Goal: Book appointment/travel/reservation

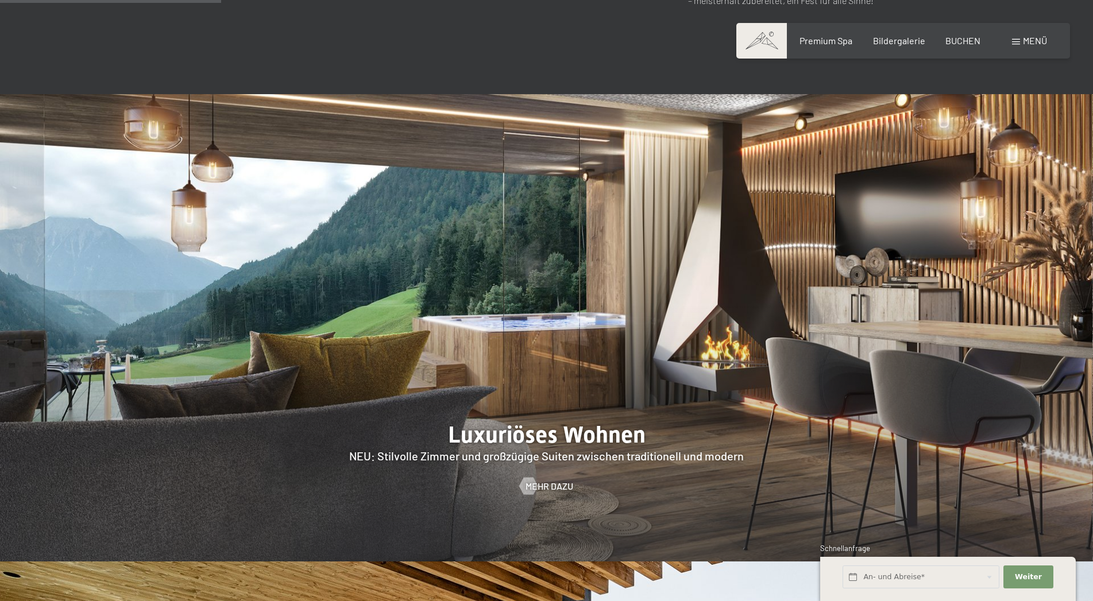
scroll to position [1347, 0]
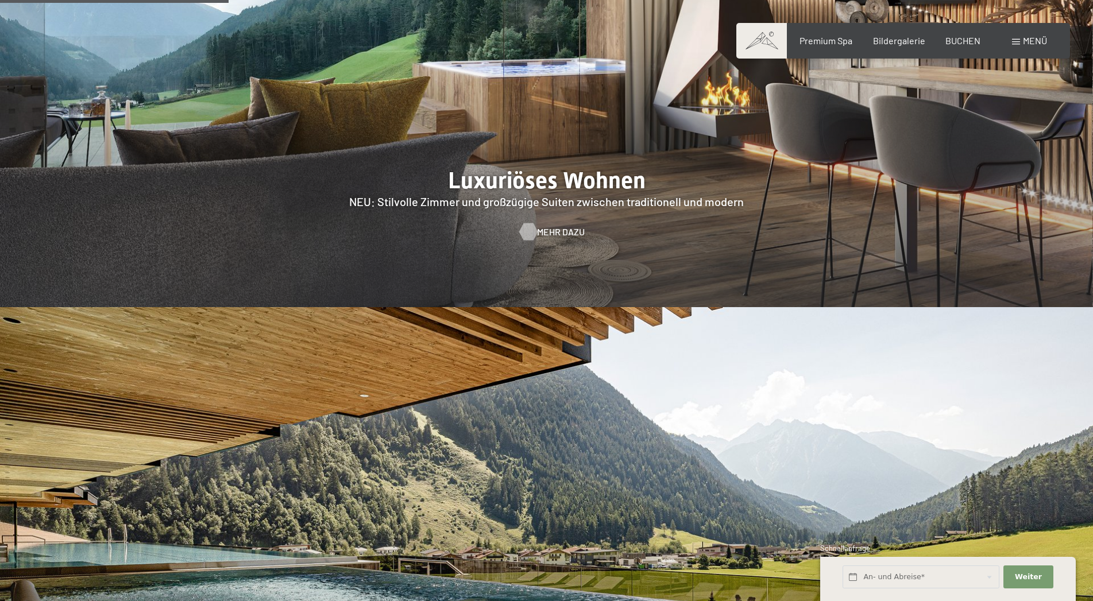
click at [561, 226] on span "Mehr dazu" at bounding box center [561, 232] width 48 height 13
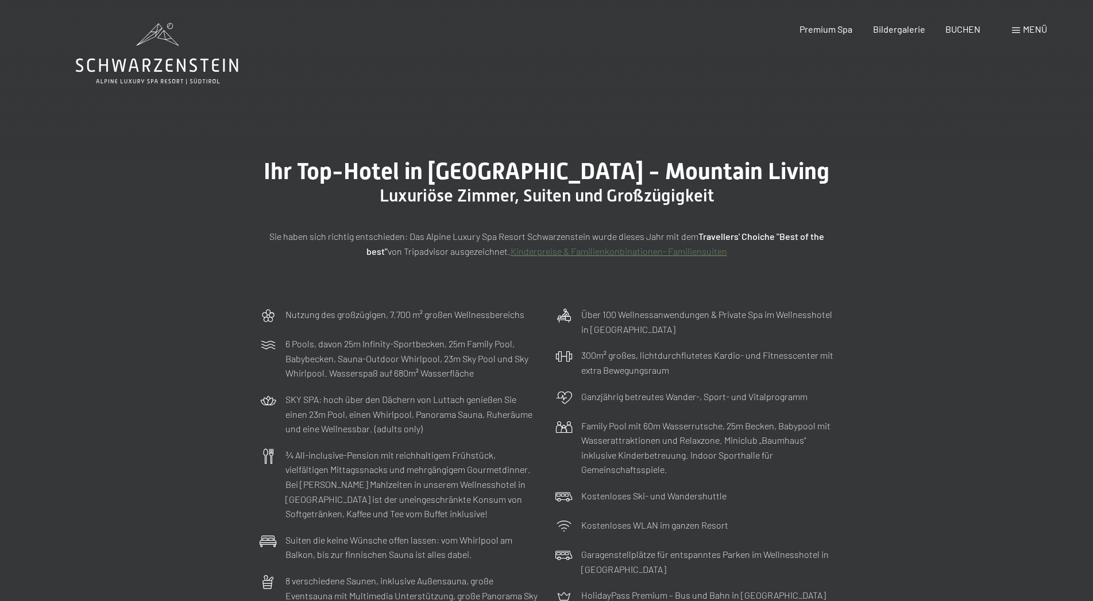
click at [1018, 33] on span at bounding box center [1016, 31] width 8 height 6
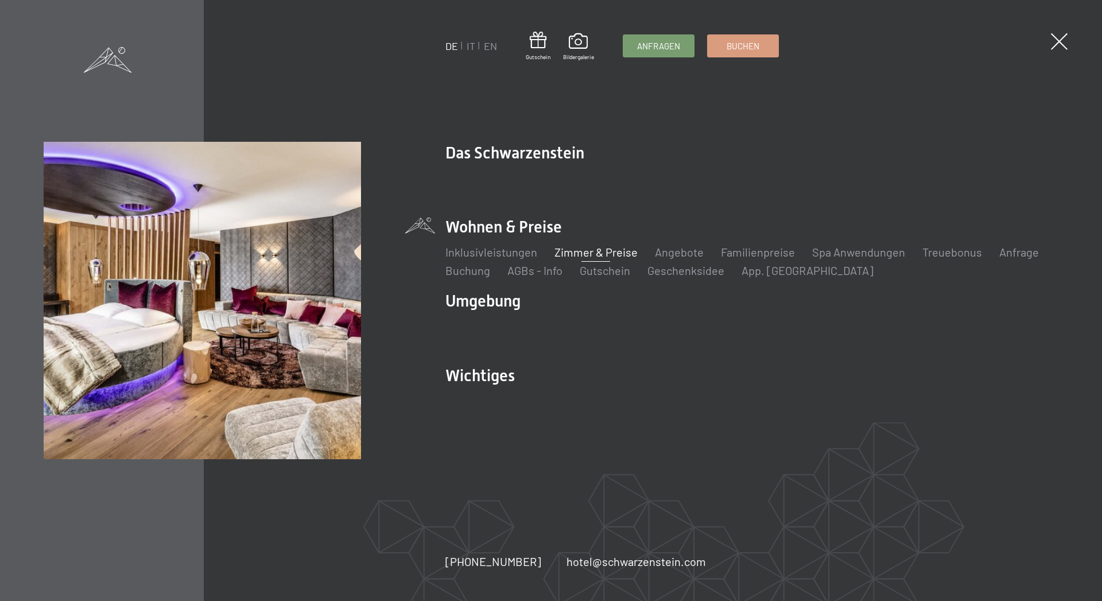
click at [597, 251] on link "Zimmer & Preise" at bounding box center [596, 252] width 83 height 14
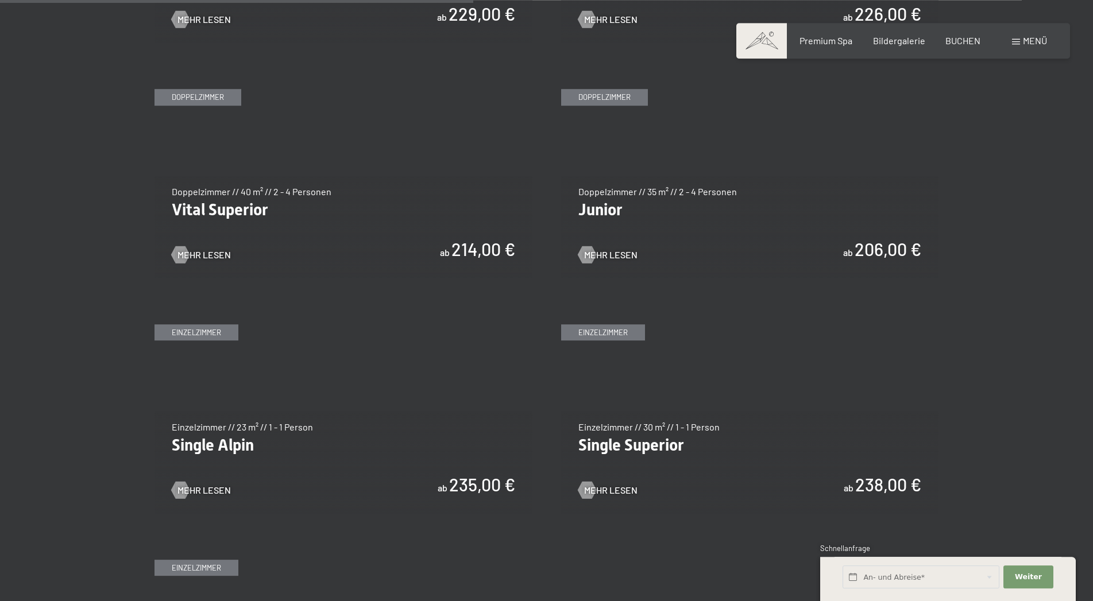
scroll to position [1640, 0]
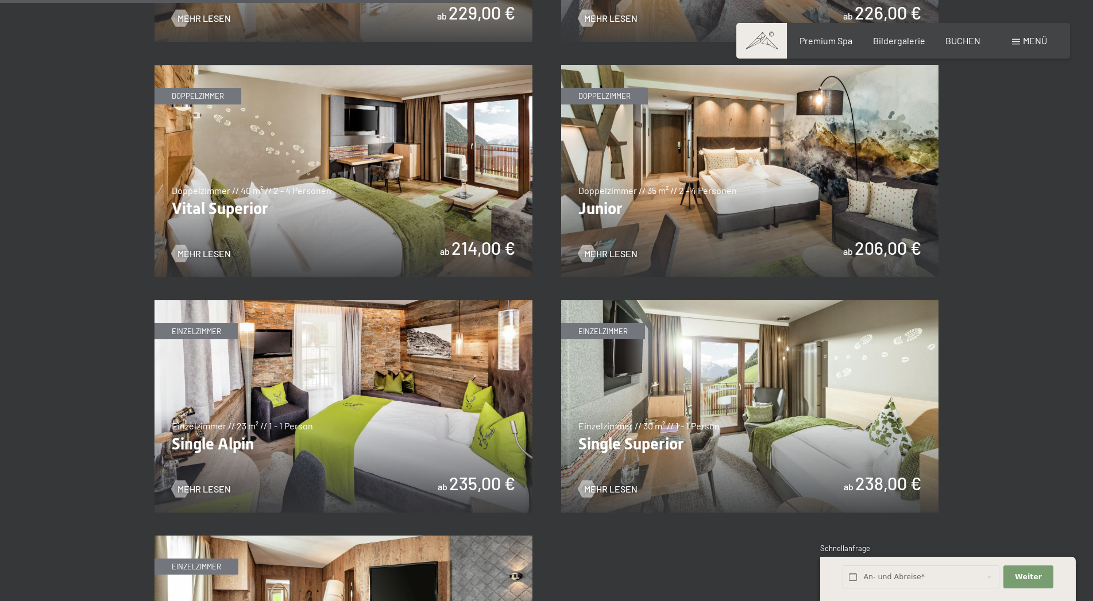
click at [640, 443] on img at bounding box center [750, 406] width 378 height 212
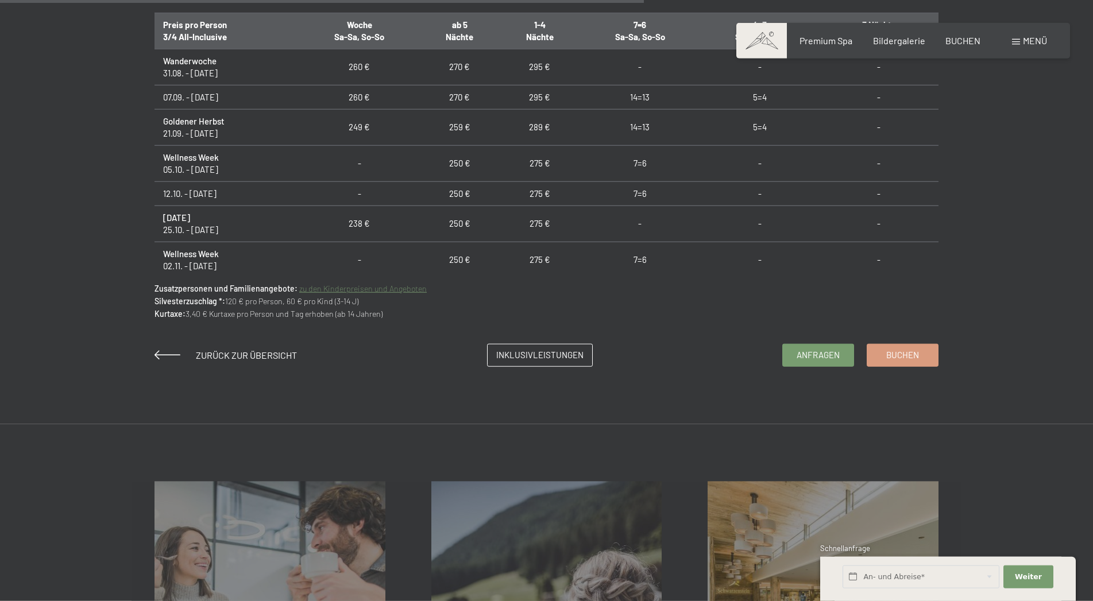
scroll to position [1113, 0]
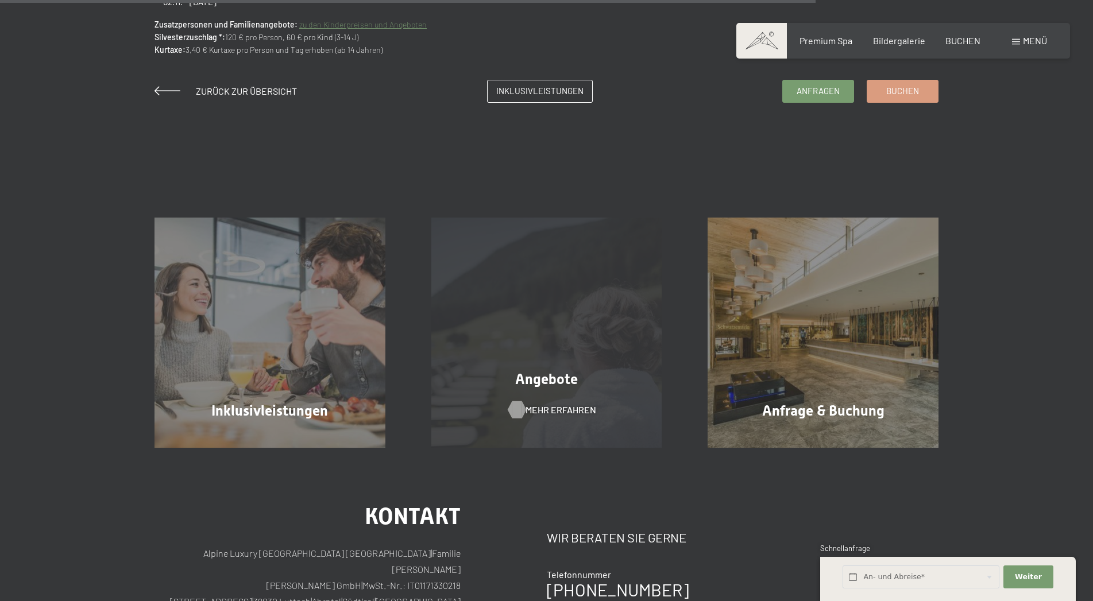
click at [555, 410] on span "Mehr erfahren" at bounding box center [560, 410] width 71 height 13
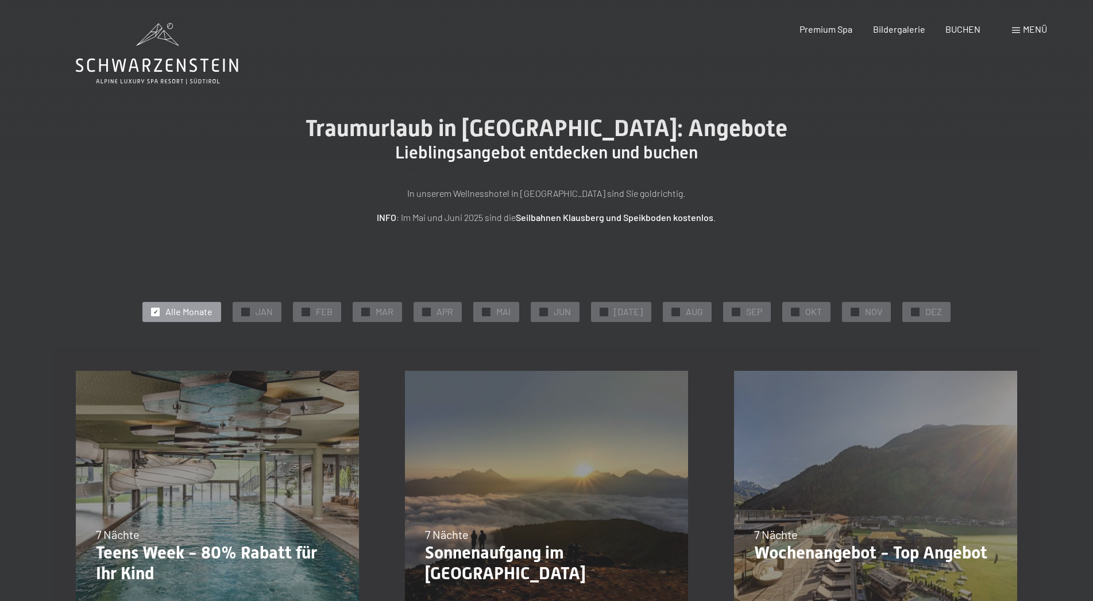
click at [1014, 33] on span at bounding box center [1016, 31] width 8 height 6
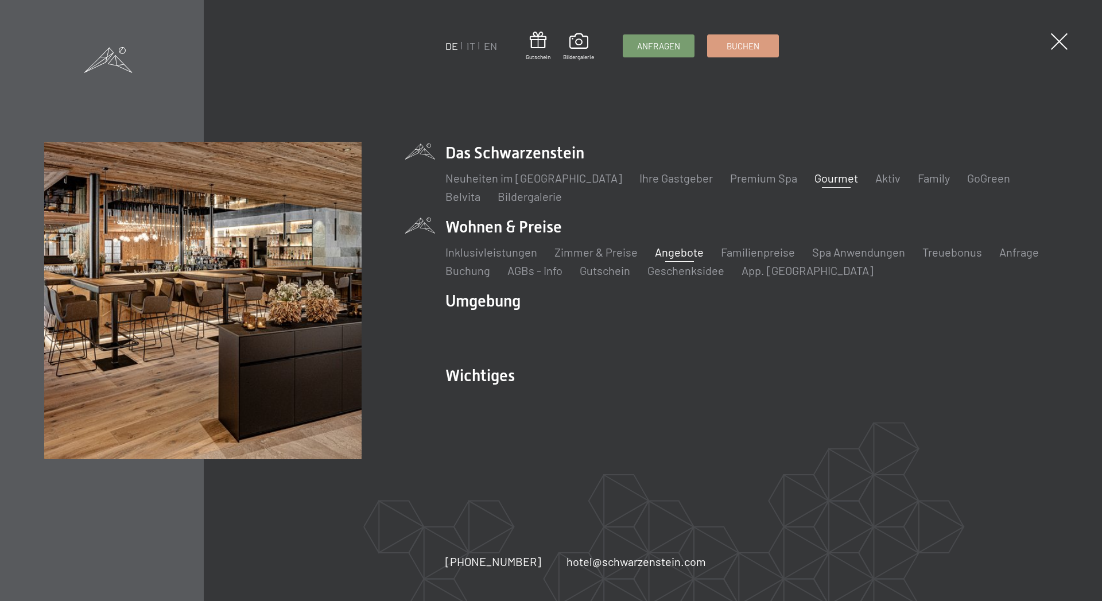
click at [816, 179] on link "Gourmet" at bounding box center [837, 178] width 44 height 14
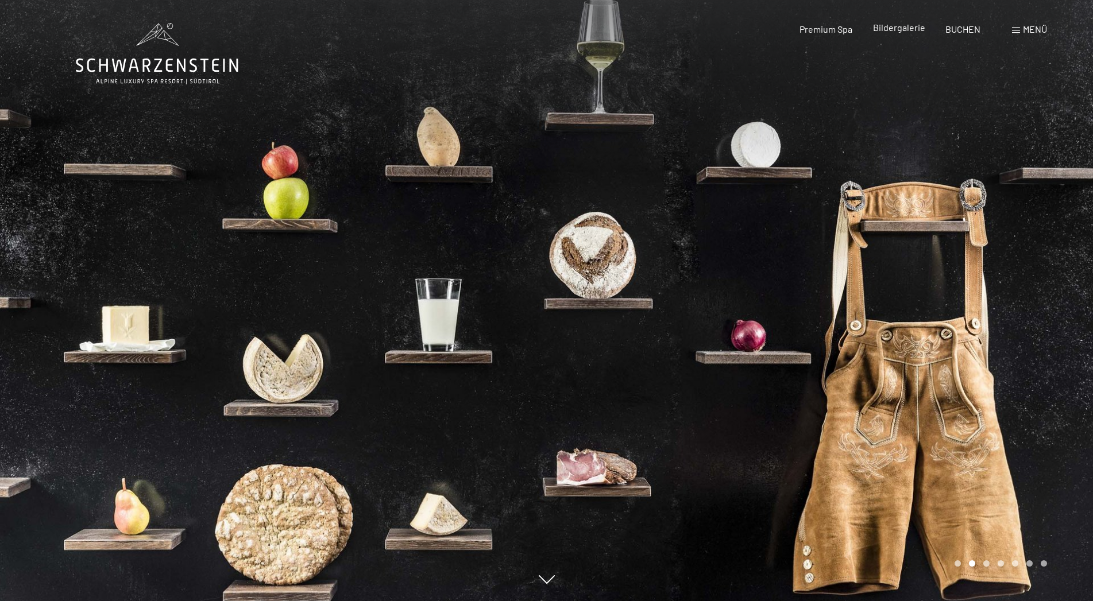
click at [896, 28] on span "Bildergalerie" at bounding box center [899, 27] width 52 height 11
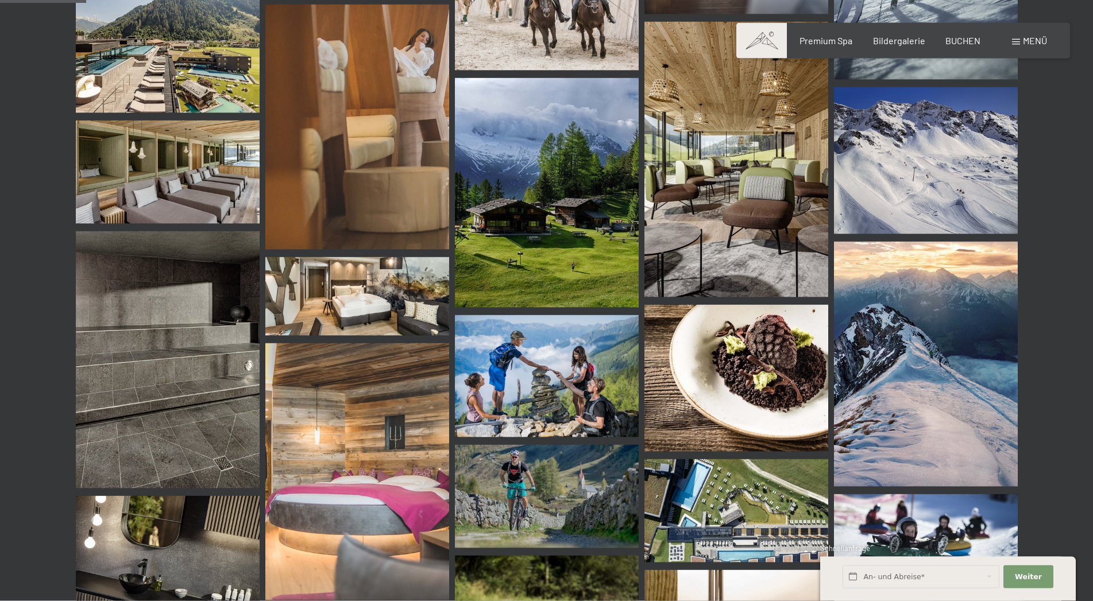
scroll to position [1171, 0]
